Goal: Obtain resource: Download file/media

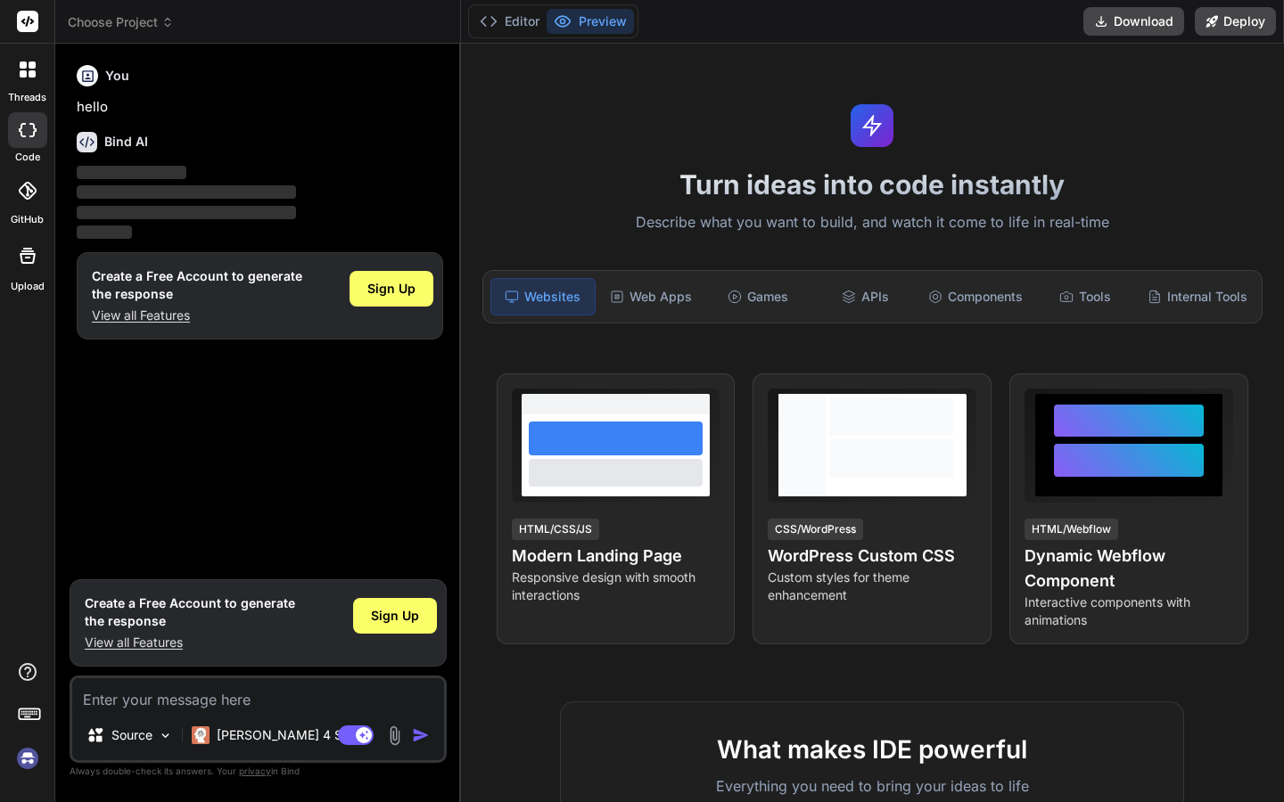
type textarea "x"
click at [1148, 15] on button "Download" at bounding box center [1133, 21] width 101 height 29
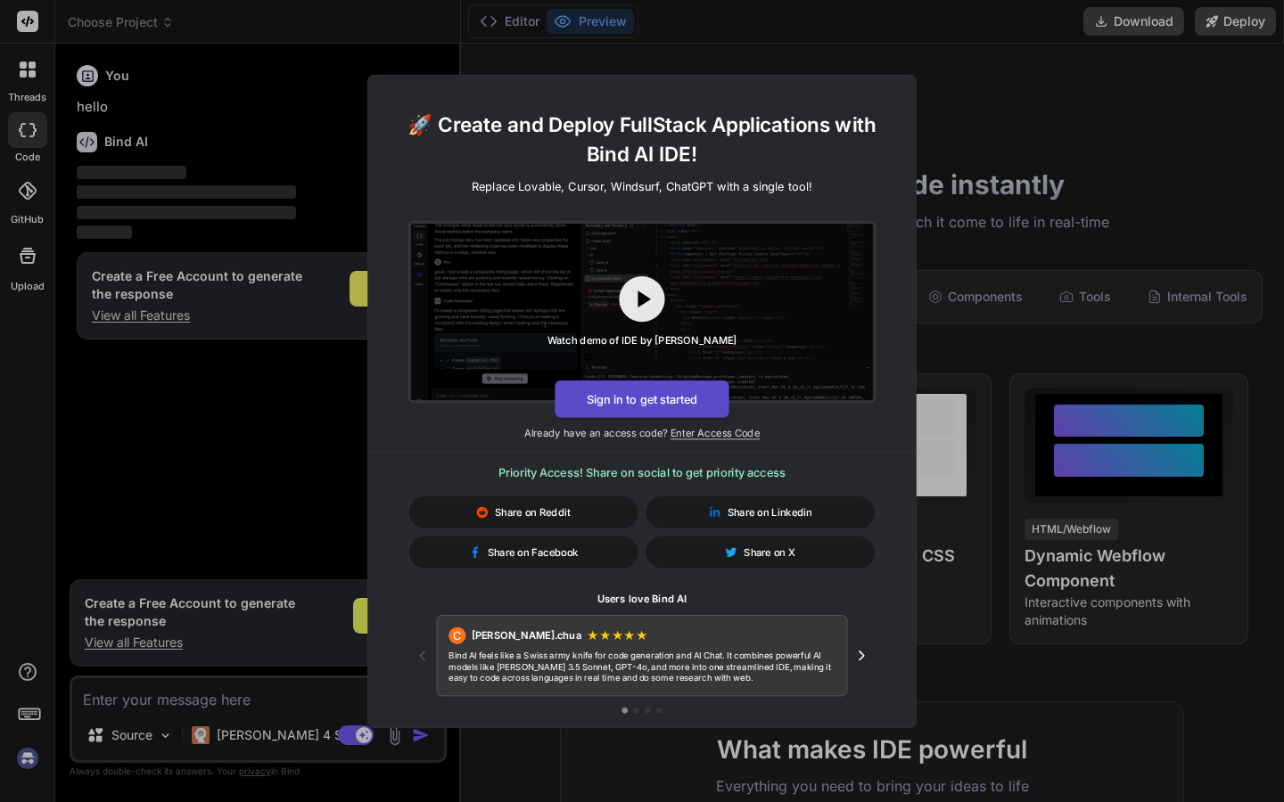
click at [661, 405] on button "Sign in to get started" at bounding box center [641, 398] width 174 height 37
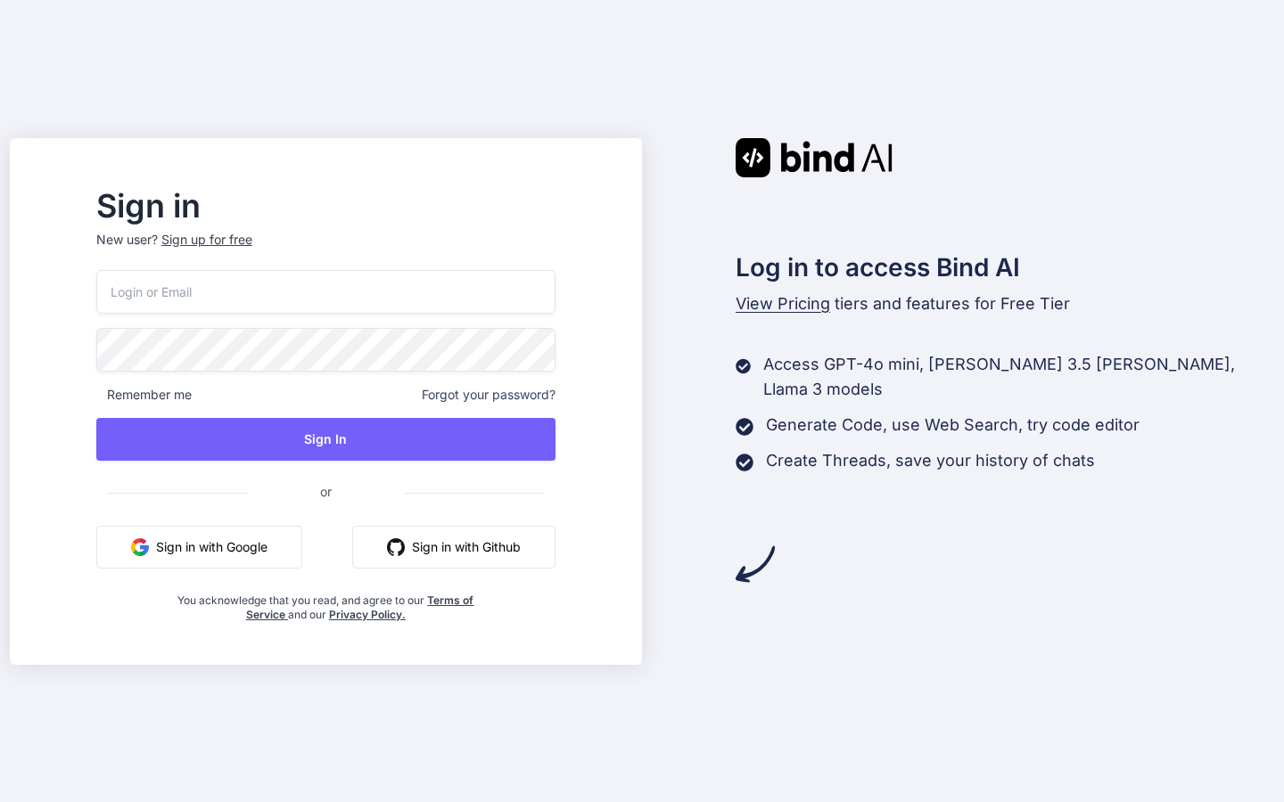
click at [227, 540] on button "Sign in with Google" at bounding box center [199, 547] width 206 height 43
